Goal: Information Seeking & Learning: Find specific fact

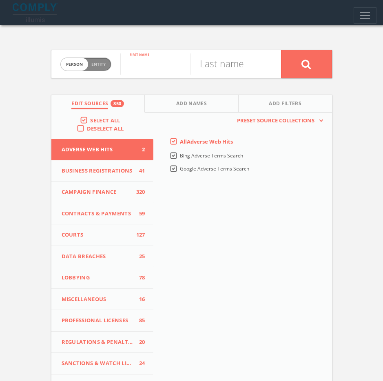
paste input "[PERSON_NAME]"
click at [171, 68] on input "[PERSON_NAME]" at bounding box center [155, 63] width 70 height 21
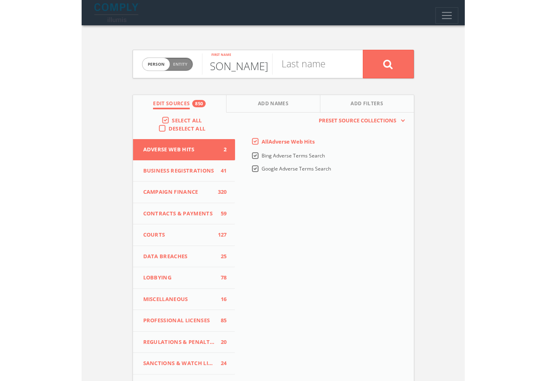
scroll to position [0, 0]
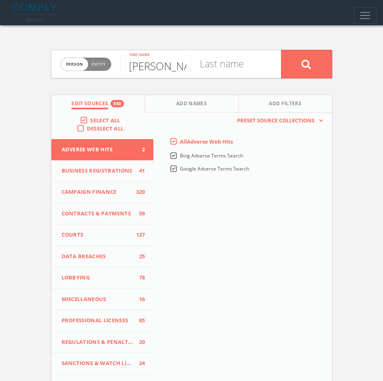
type input "[PERSON_NAME]"
paste input "Biejat"
type input "Biejat"
click at [309, 67] on icon at bounding box center [307, 64] width 10 height 10
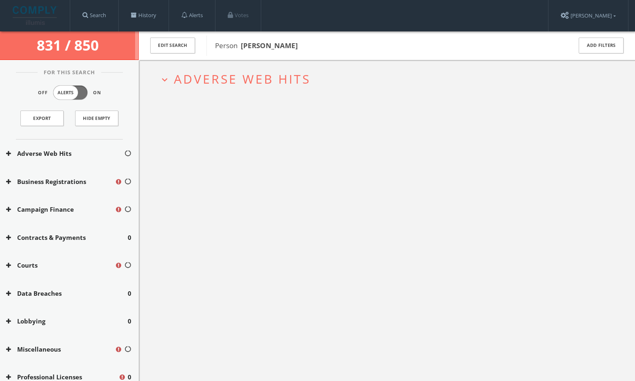
drag, startPoint x: 326, startPoint y: 52, endPoint x: 244, endPoint y: 47, distance: 82.2
click at [244, 47] on div "Person [PERSON_NAME]" at bounding box center [384, 46] width 355 height 20
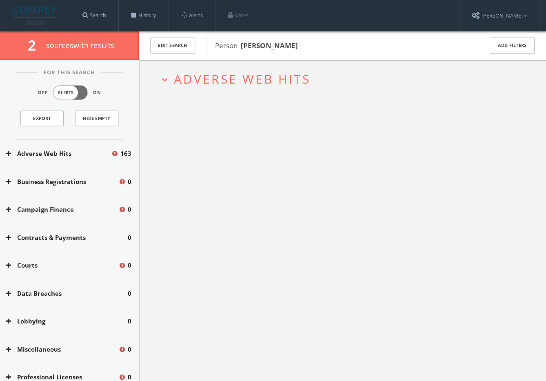
click at [275, 78] on span "Adverse Web Hits" at bounding box center [242, 79] width 137 height 17
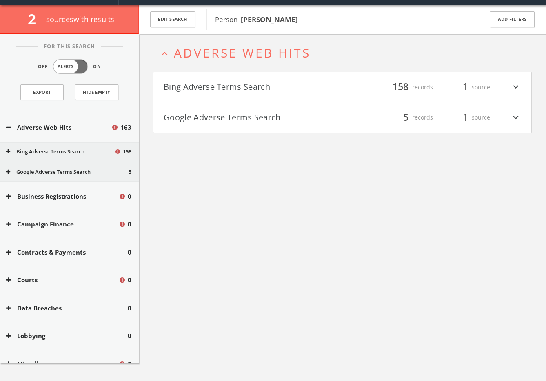
click at [268, 120] on button "Google Adverse Terms Search" at bounding box center [253, 118] width 179 height 14
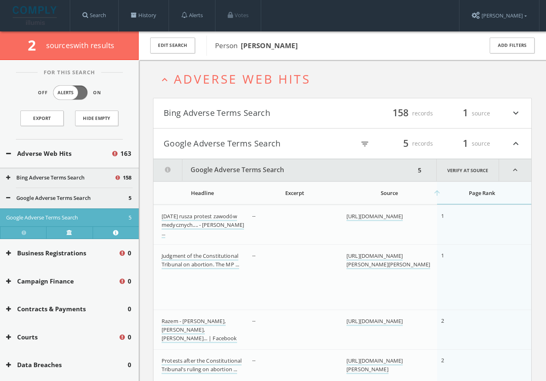
click at [227, 158] on h4 "Google Adverse Terms Search filter_list 5 records 1 source expand_less" at bounding box center [343, 144] width 378 height 30
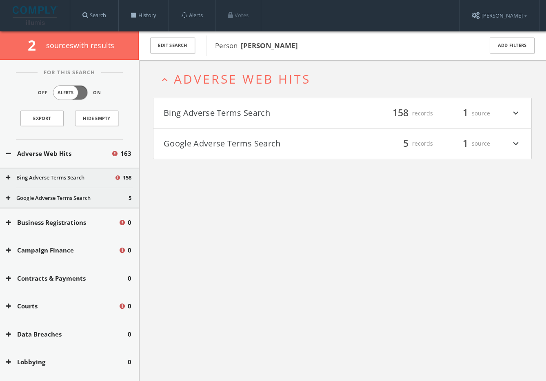
click at [228, 111] on button "Bing Adverse Terms Search" at bounding box center [253, 114] width 179 height 14
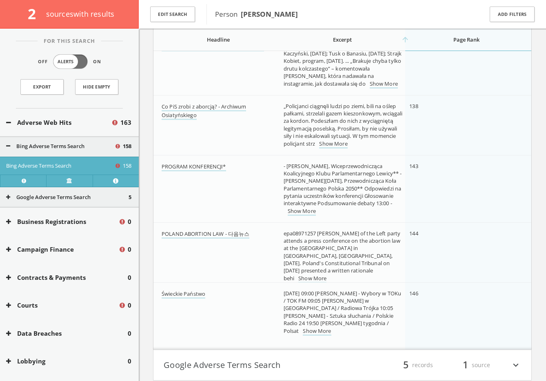
scroll to position [9521, 0]
